Goal: Task Accomplishment & Management: Manage account settings

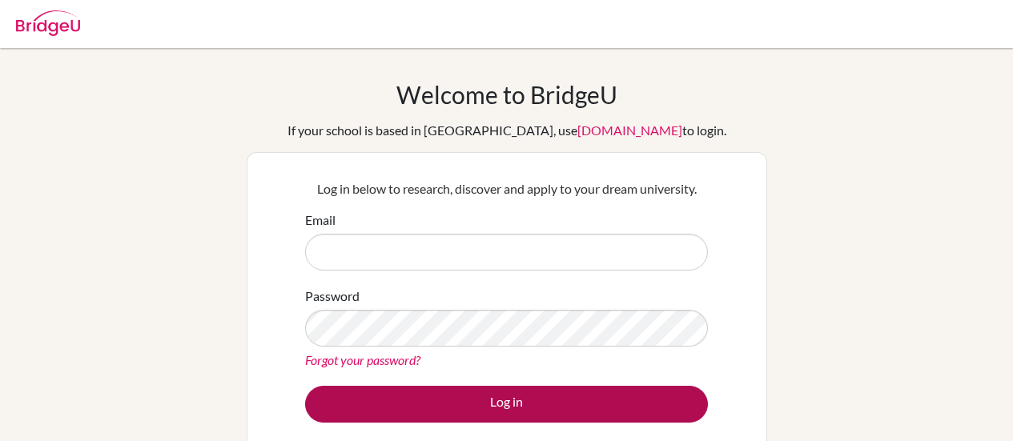
type input "[EMAIL_ADDRESS][DOMAIN_NAME]"
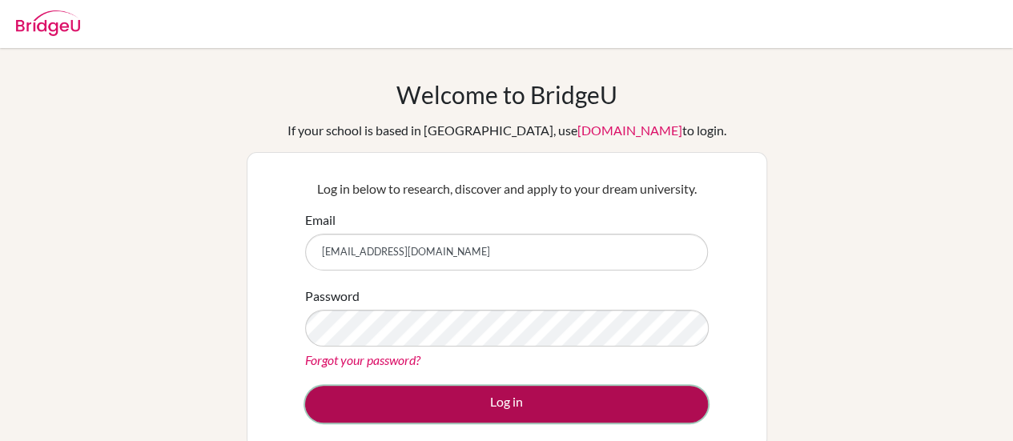
click at [505, 402] on button "Log in" at bounding box center [506, 404] width 403 height 37
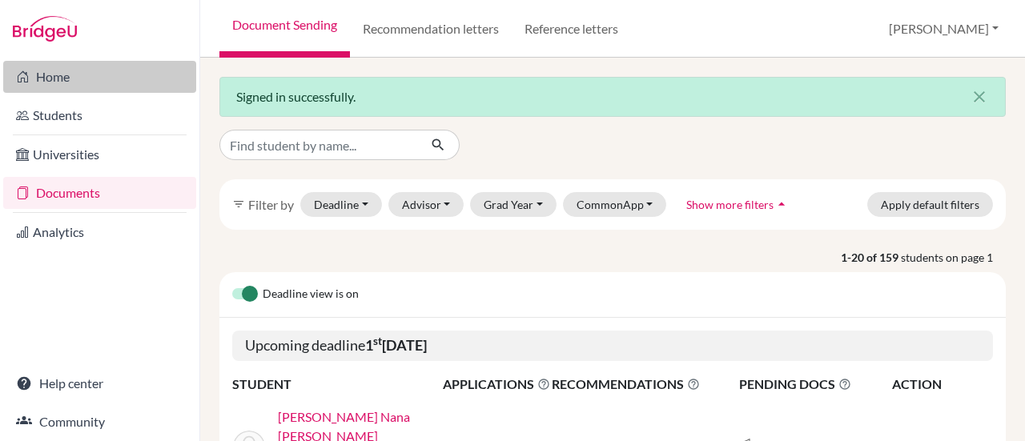
click at [50, 84] on link "Home" at bounding box center [99, 77] width 193 height 32
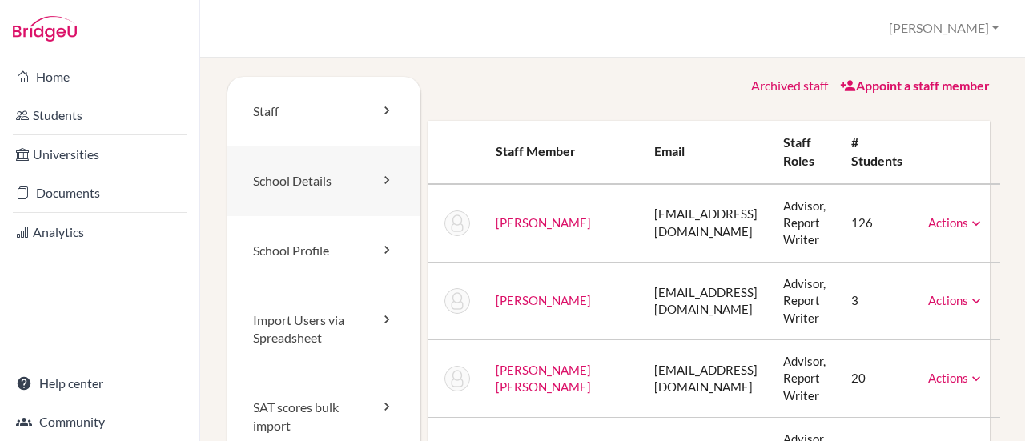
click at [285, 175] on link "School Details" at bounding box center [323, 182] width 193 height 70
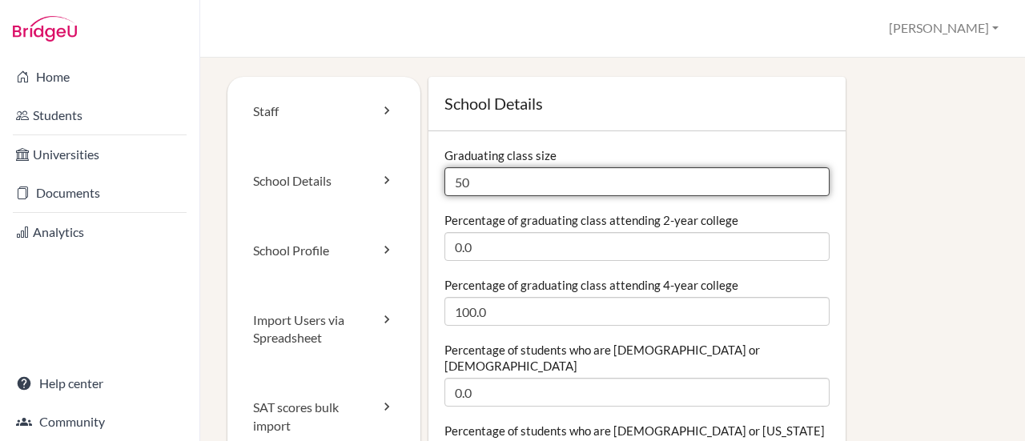
click at [481, 188] on input "50" at bounding box center [637, 181] width 385 height 29
type input "5"
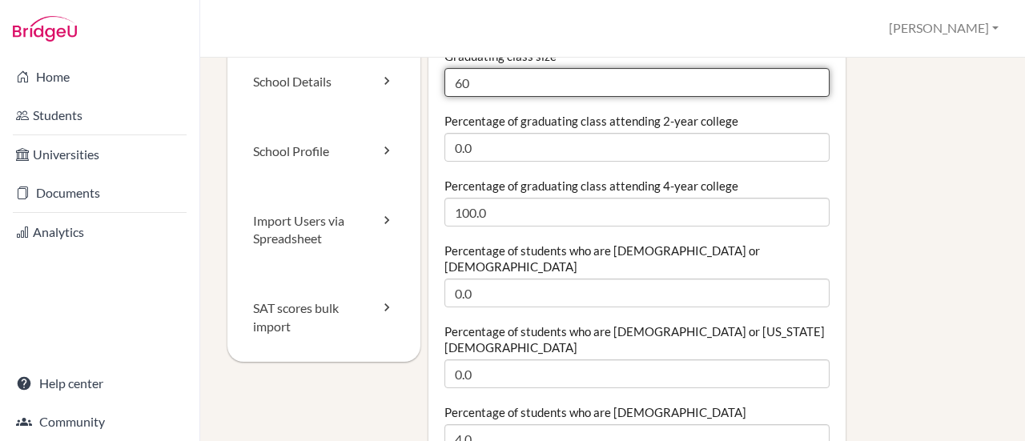
scroll to position [100, 0]
type input "60"
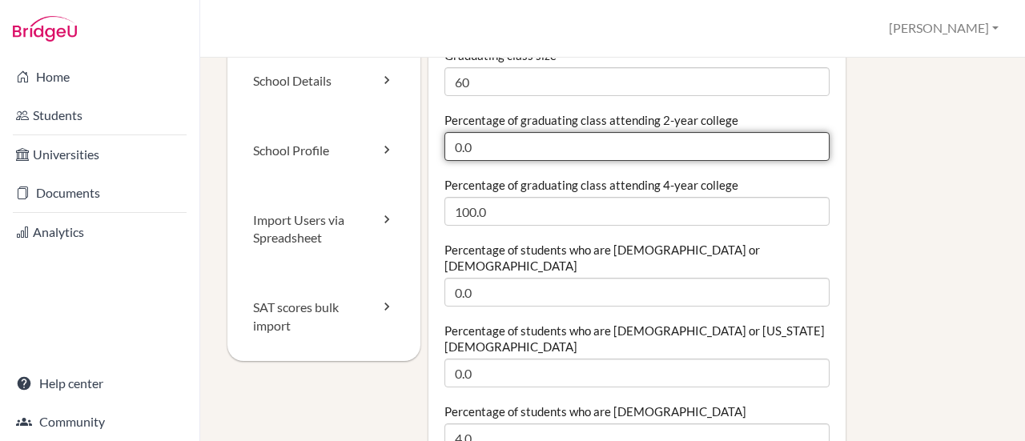
click at [474, 141] on input "0.0" at bounding box center [637, 146] width 385 height 29
type input "0"
type input "10"
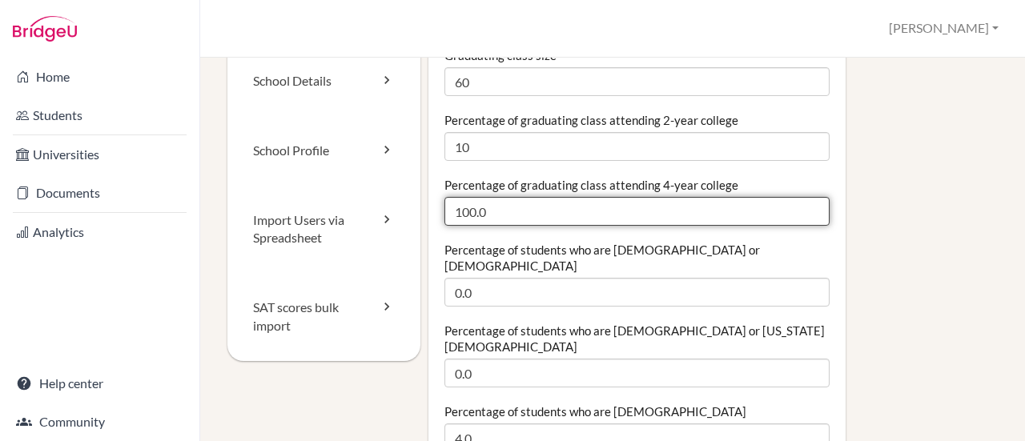
click at [503, 206] on input "100.0" at bounding box center [637, 211] width 385 height 29
type input "1"
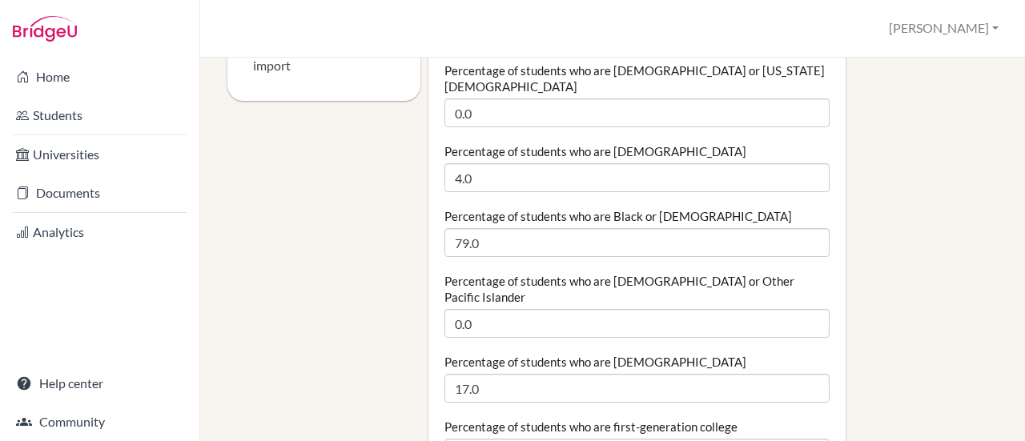
scroll to position [381, 0]
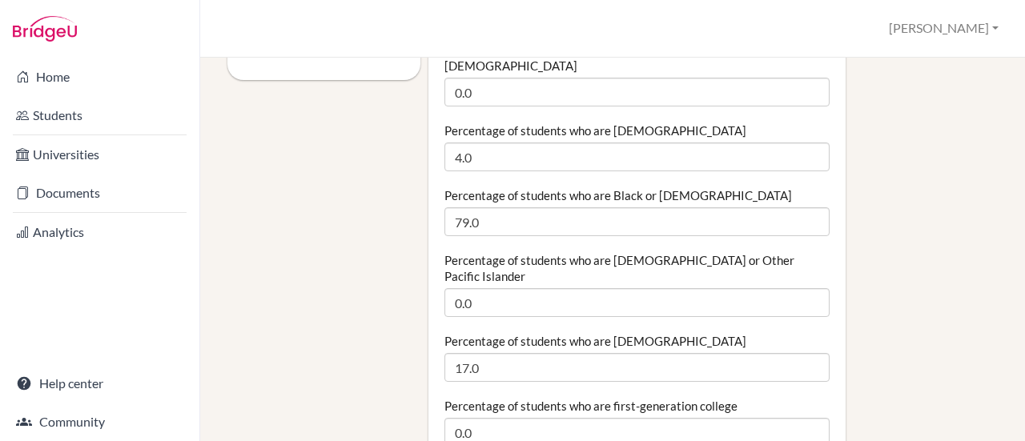
type input "90"
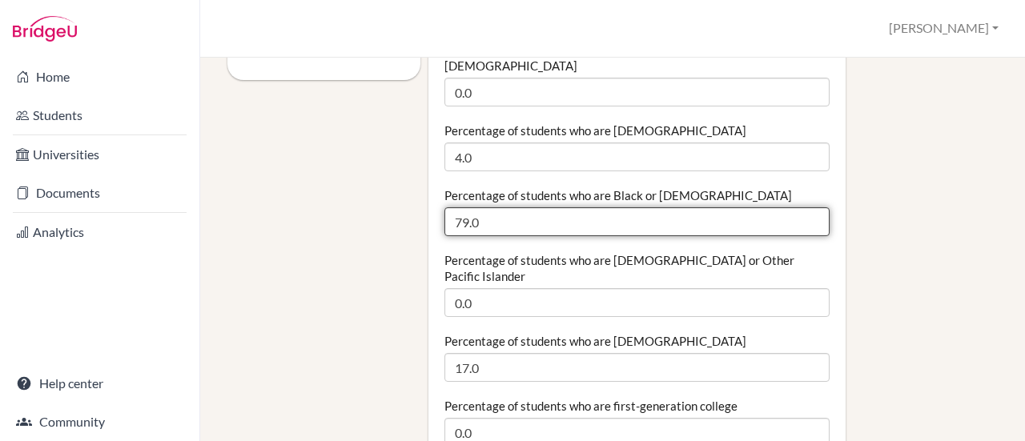
click at [465, 207] on input "79.0" at bounding box center [637, 221] width 385 height 29
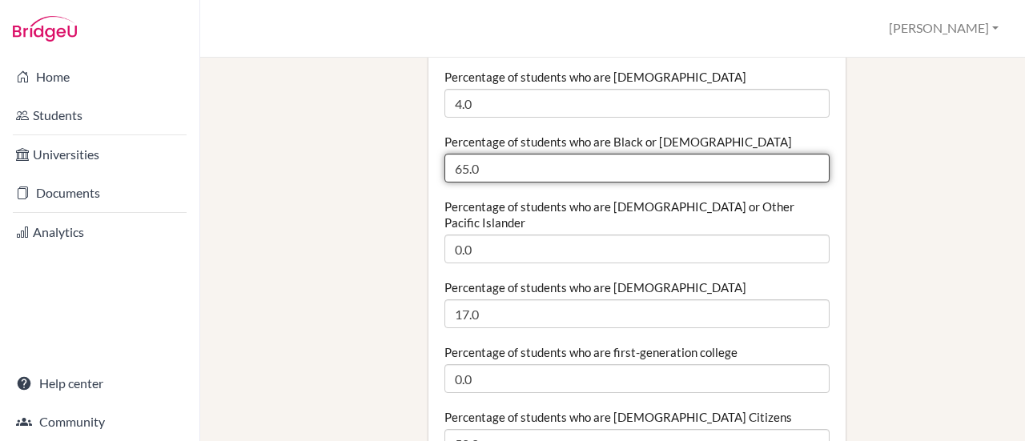
scroll to position [438, 0]
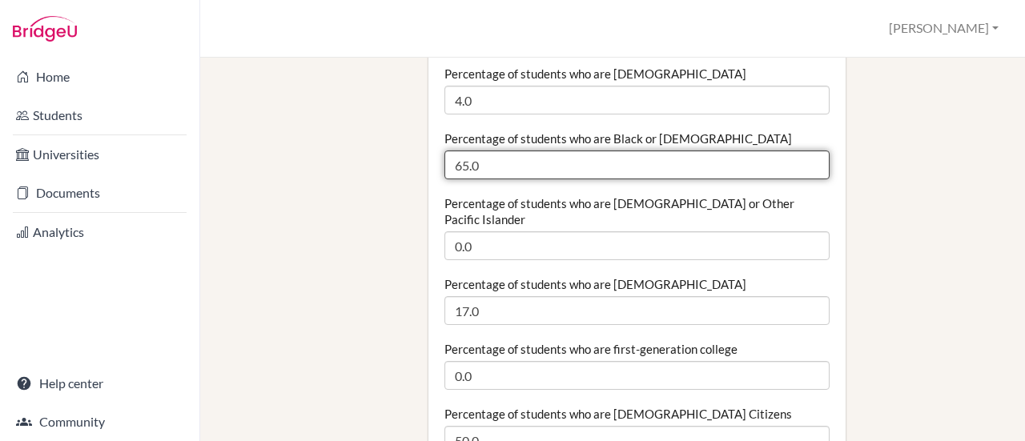
type input "65.0"
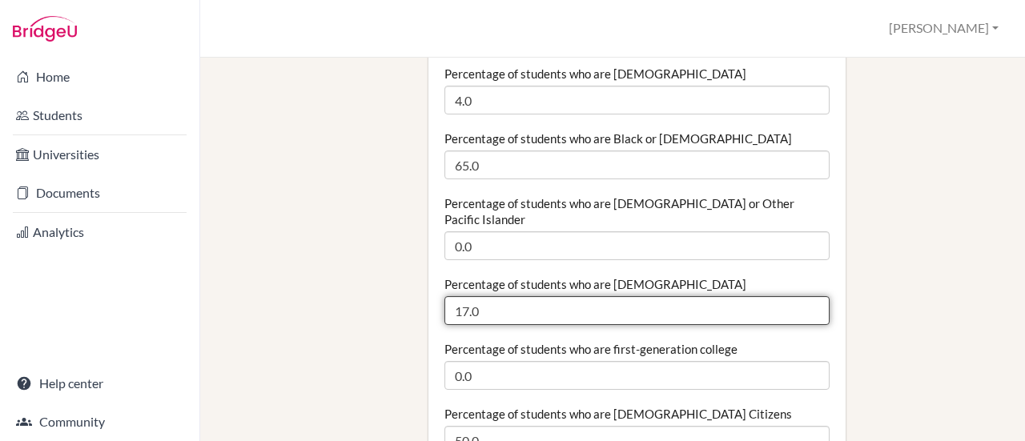
click at [463, 296] on input "17.0" at bounding box center [637, 310] width 385 height 29
type input "10.0"
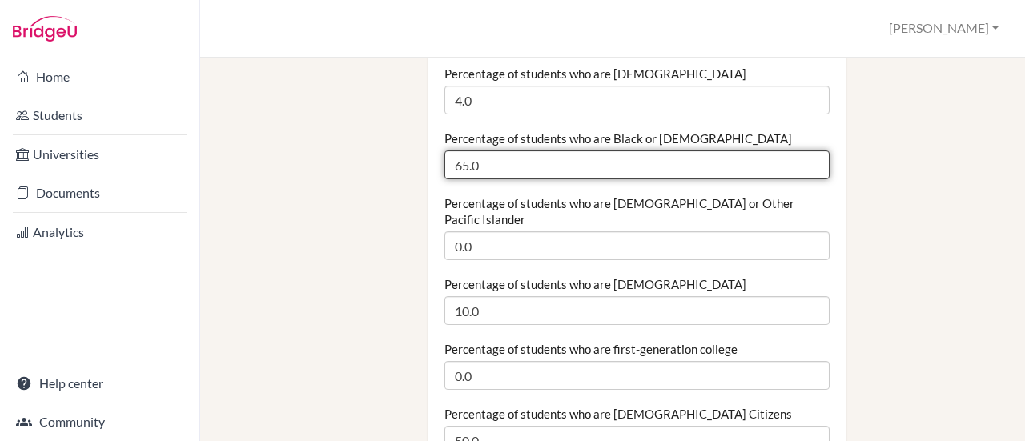
click at [465, 151] on input "65.0" at bounding box center [637, 165] width 385 height 29
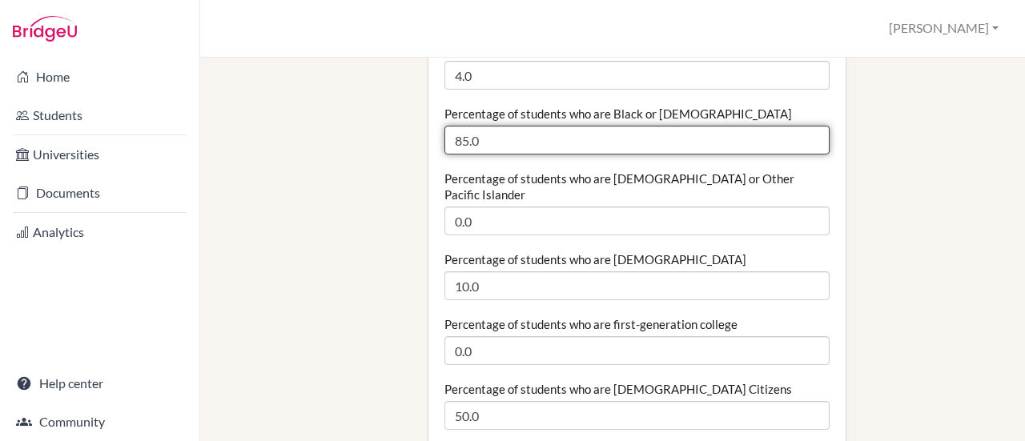
scroll to position [462, 0]
type input "85.0"
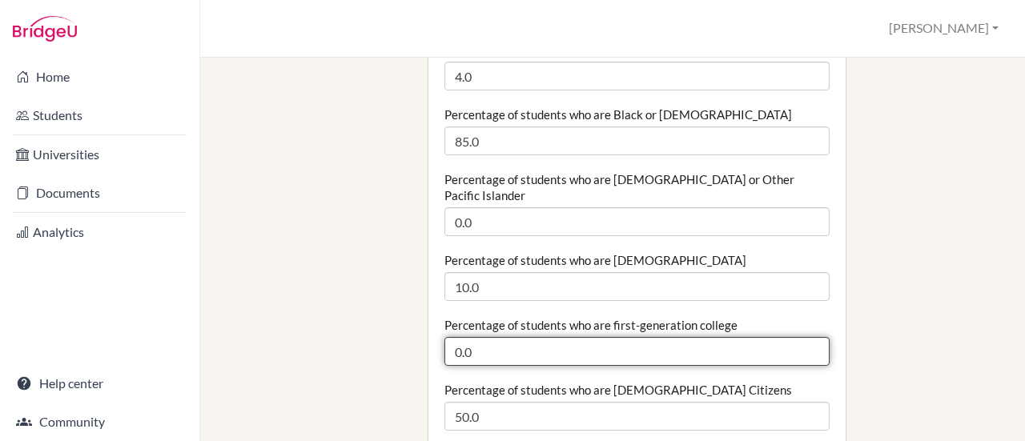
click at [473, 337] on input "0.0" at bounding box center [637, 351] width 385 height 29
type input "0"
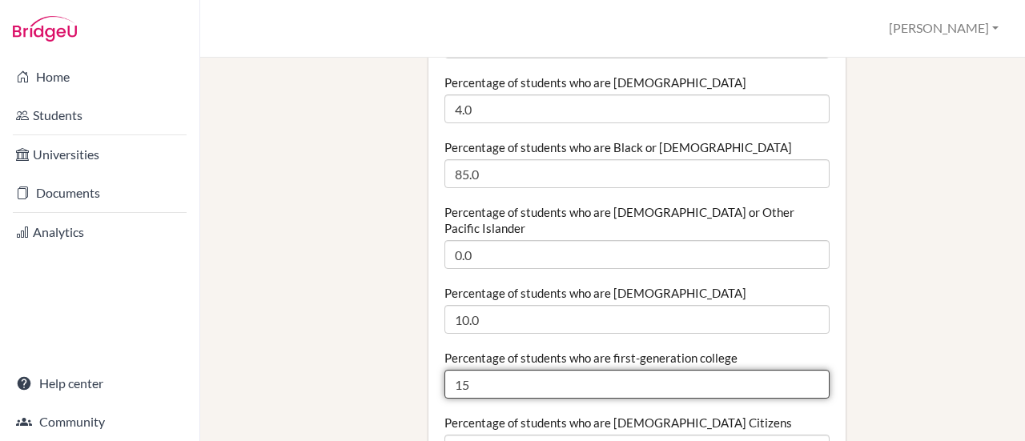
scroll to position [430, 0]
type input "15"
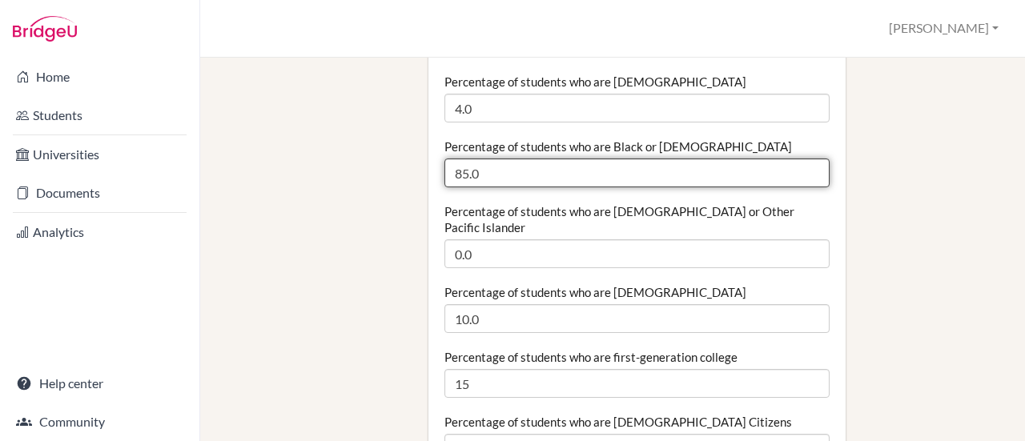
click at [463, 159] on input "85.0" at bounding box center [637, 173] width 385 height 29
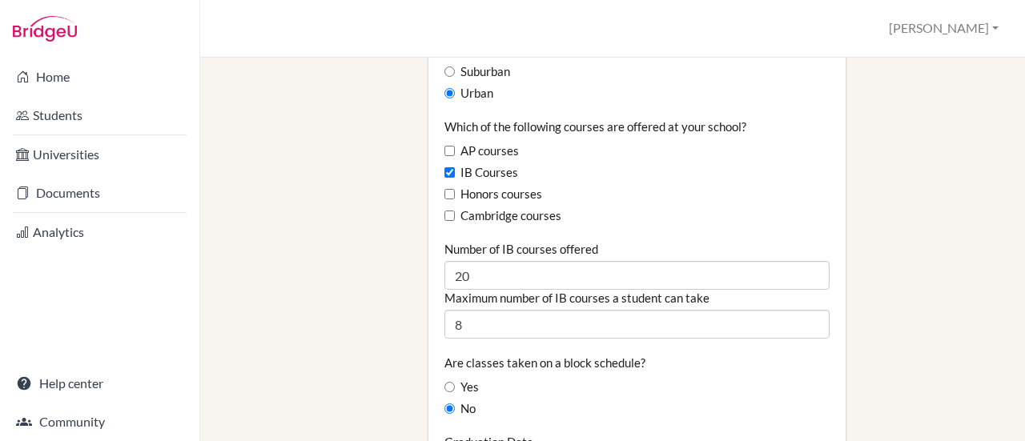
scroll to position [1025, 0]
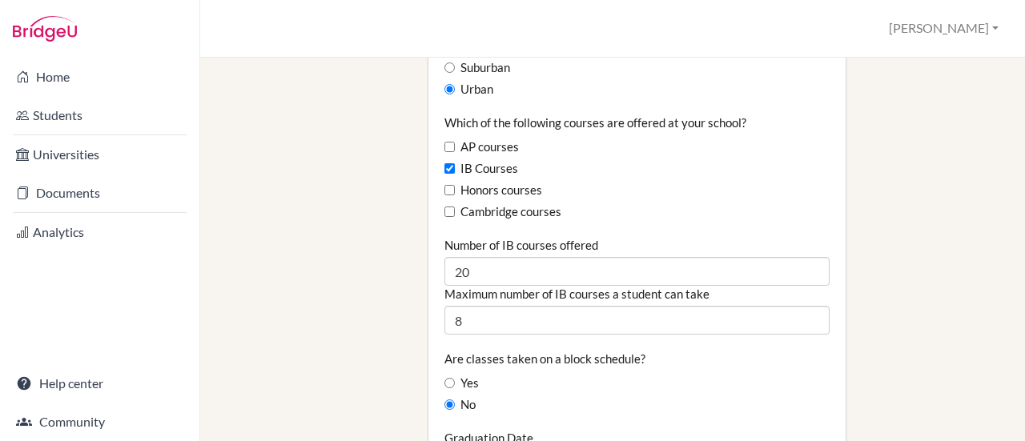
type input "90.0"
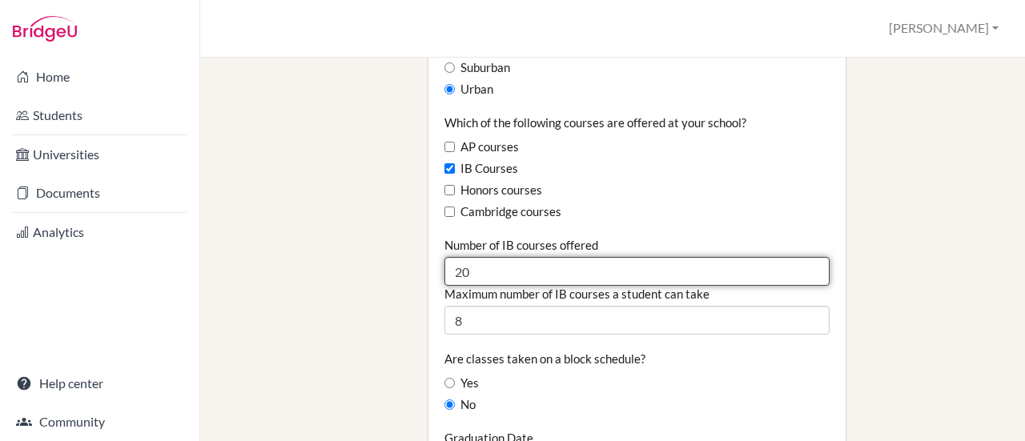
click at [465, 257] on input "20" at bounding box center [637, 271] width 385 height 29
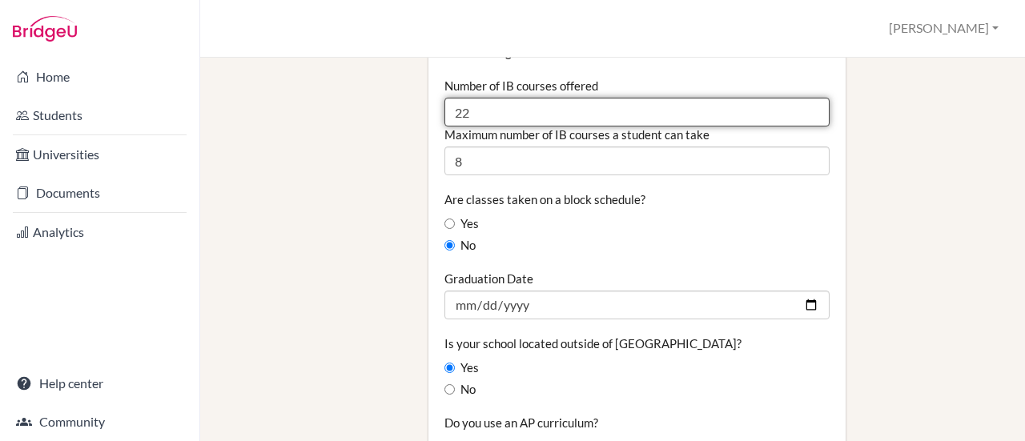
scroll to position [1216, 0]
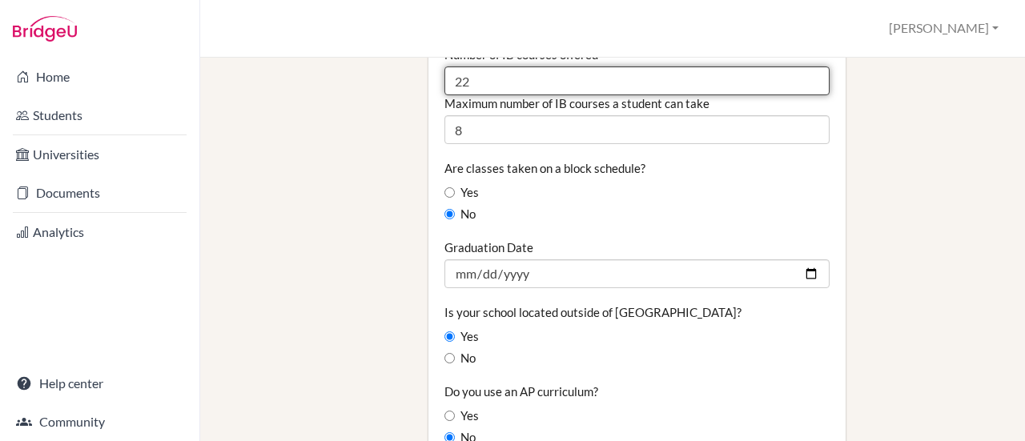
type input "22"
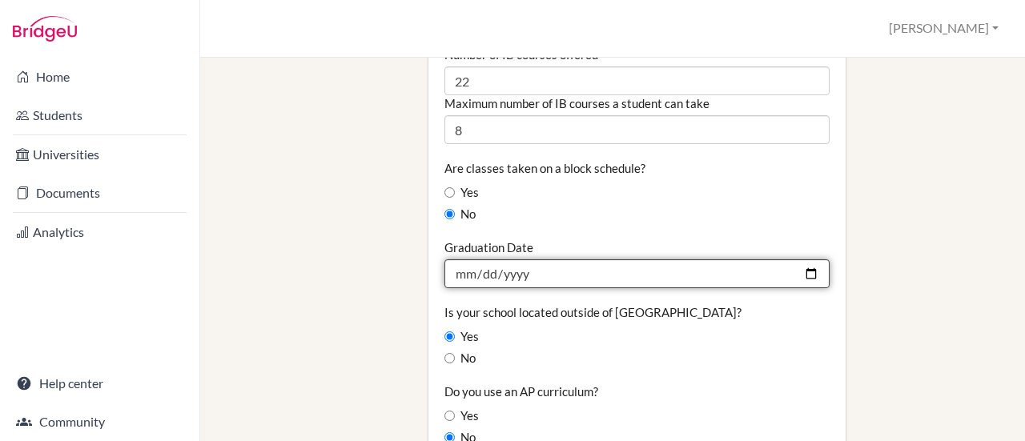
click at [458, 260] on input "[DATE]" at bounding box center [637, 274] width 385 height 29
click at [489, 260] on input "[DATE]" at bounding box center [637, 274] width 385 height 29
click at [798, 260] on input "[DATE]" at bounding box center [637, 274] width 385 height 29
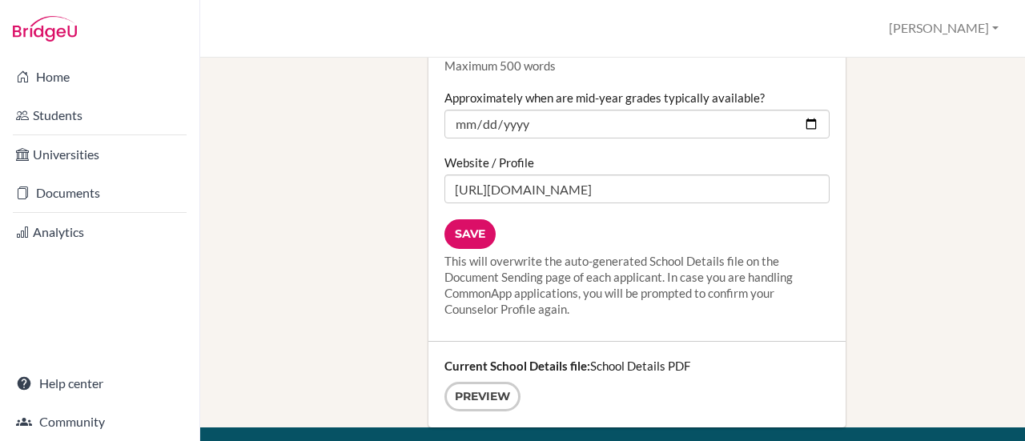
scroll to position [2238, 0]
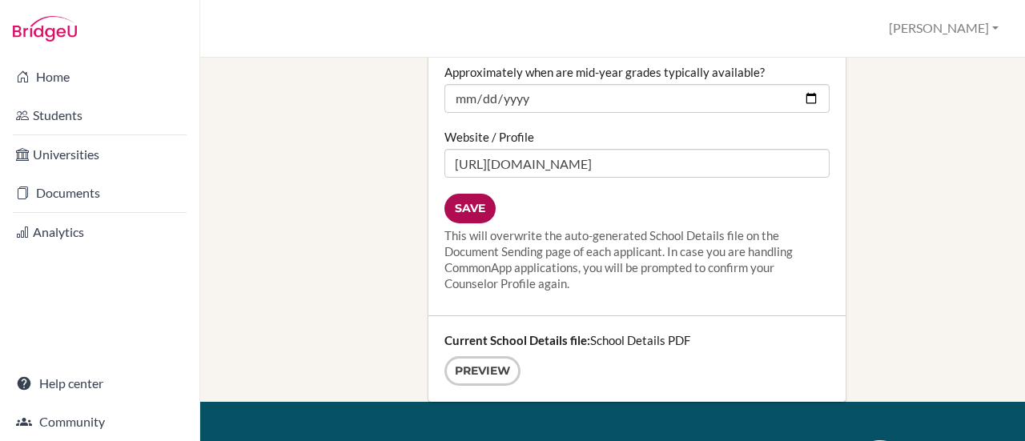
click at [472, 194] on input "Save" at bounding box center [470, 209] width 51 height 30
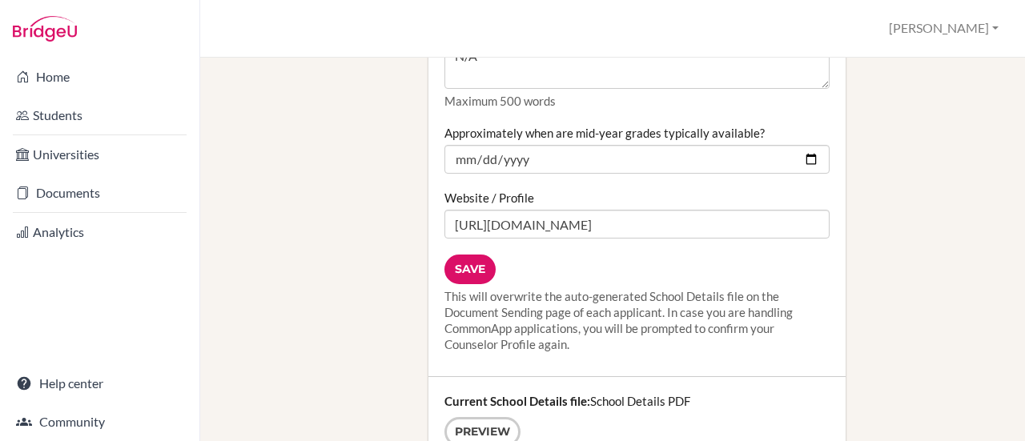
scroll to position [2176, 0]
click at [604, 378] on div "Current School Details file: School Details PDF Preview" at bounding box center [637, 421] width 417 height 86
click at [487, 418] on link "Preview" at bounding box center [483, 433] width 76 height 30
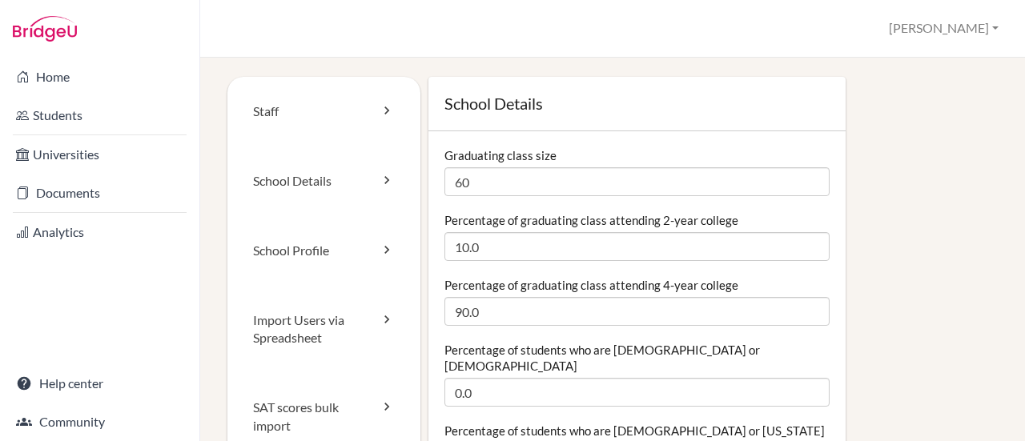
scroll to position [1, 0]
click at [298, 171] on link "School Details" at bounding box center [323, 181] width 193 height 70
click at [301, 256] on link "School Profile" at bounding box center [323, 251] width 193 height 70
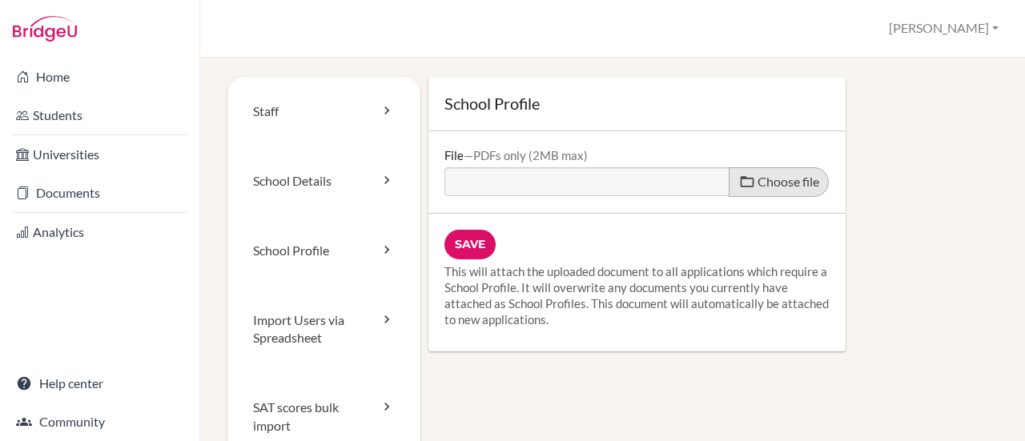
click at [762, 179] on span "Choose file" at bounding box center [789, 181] width 62 height 15
click at [690, 179] on input "Choose file" at bounding box center [567, 176] width 245 height 18
type input "C:\fakepath\AIS SCHOOL PROFILE.pdf"
type input "AIS SCHOOL PROFILE.pdf"
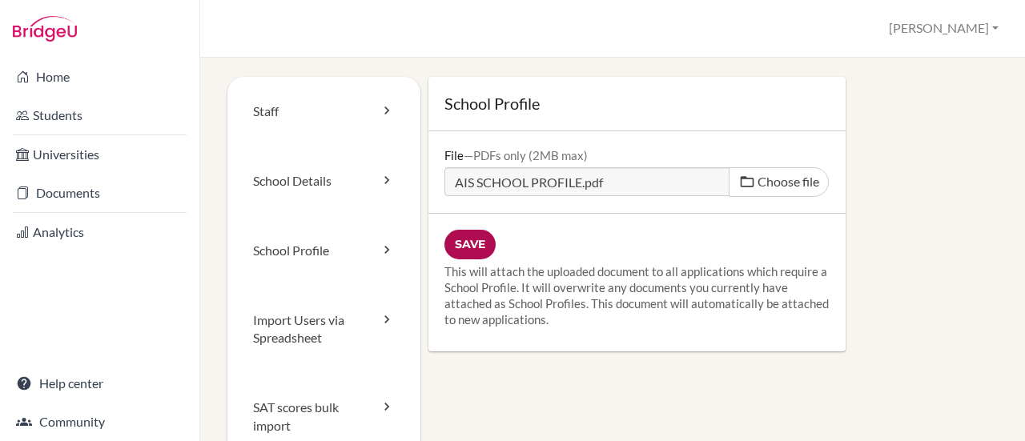
click at [473, 244] on input "Save" at bounding box center [470, 245] width 51 height 30
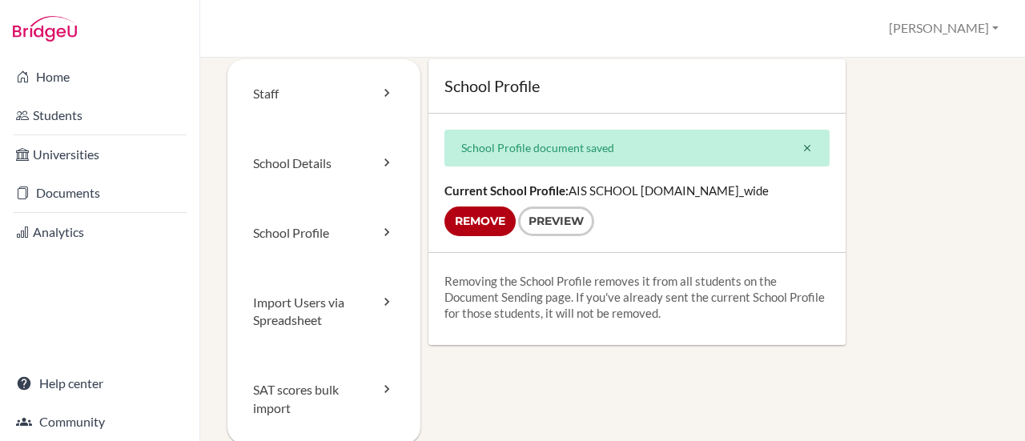
scroll to position [17, 0]
click at [309, 241] on link "School Profile" at bounding box center [323, 234] width 193 height 70
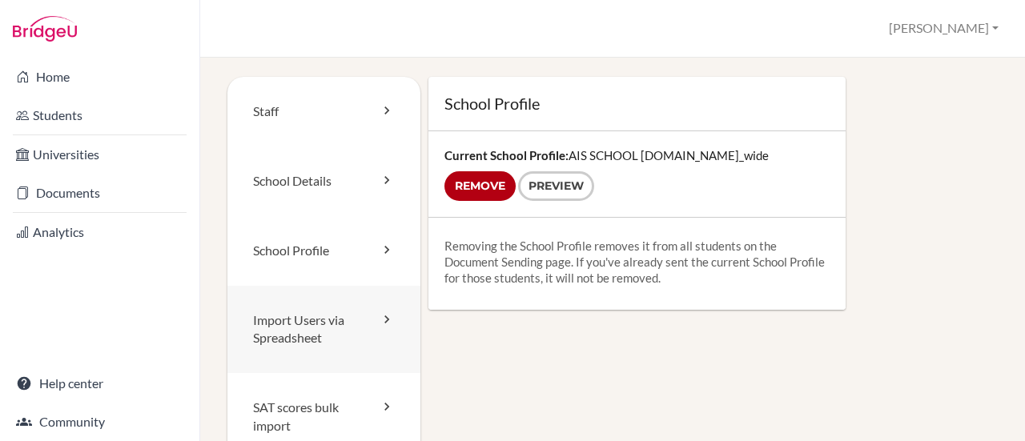
click at [312, 324] on link "Import Users via Spreadsheet" at bounding box center [323, 330] width 193 height 88
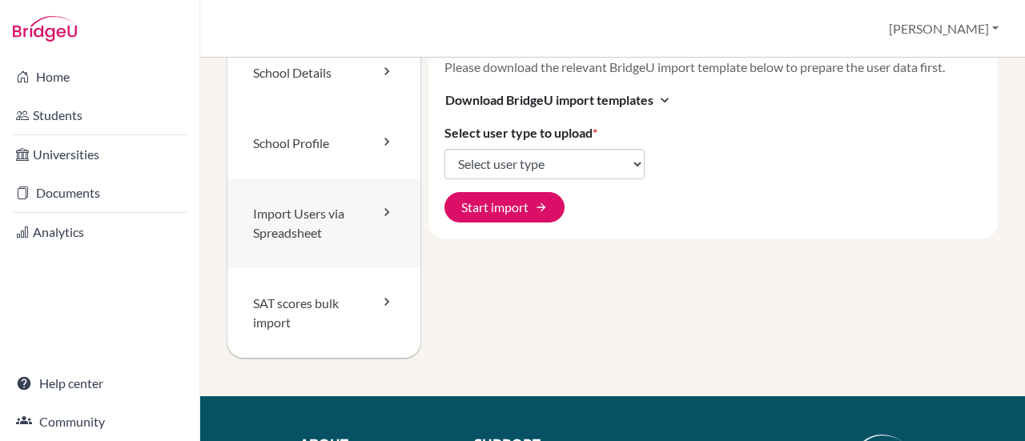
scroll to position [111, 0]
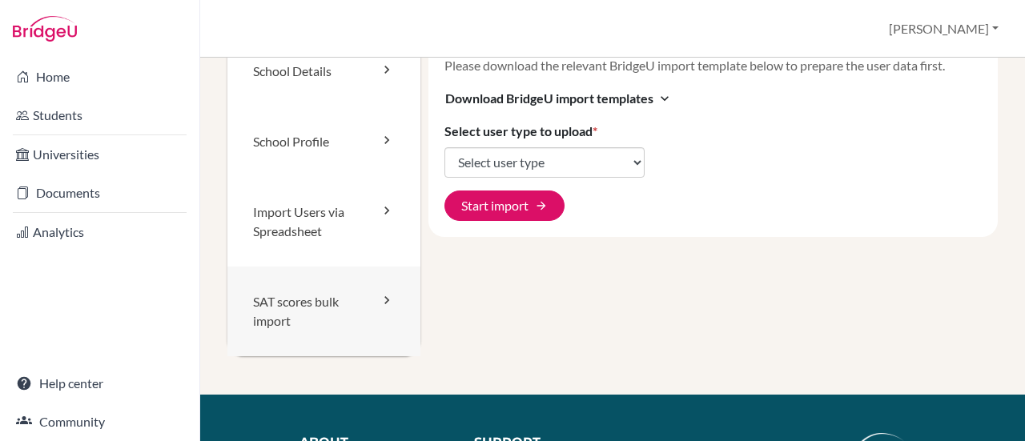
click at [312, 302] on link "SAT scores bulk import" at bounding box center [323, 312] width 193 height 90
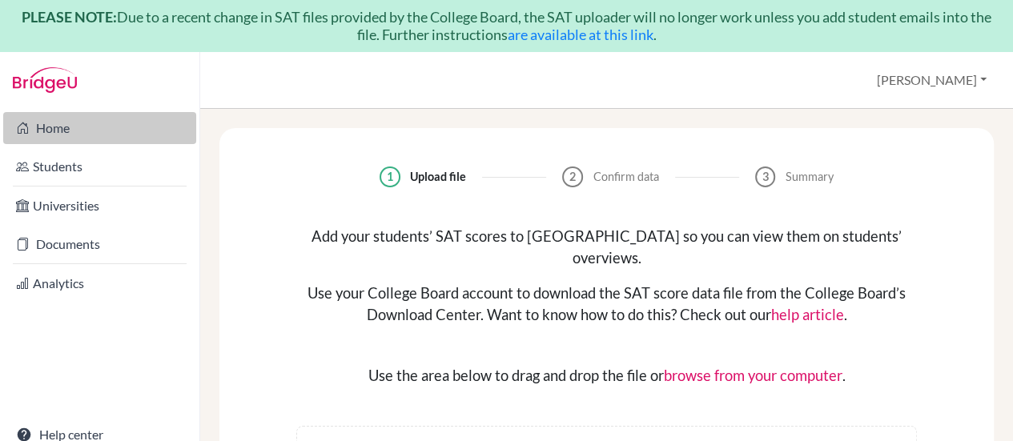
click at [50, 132] on link "Home" at bounding box center [99, 128] width 193 height 32
